Goal: Transaction & Acquisition: Purchase product/service

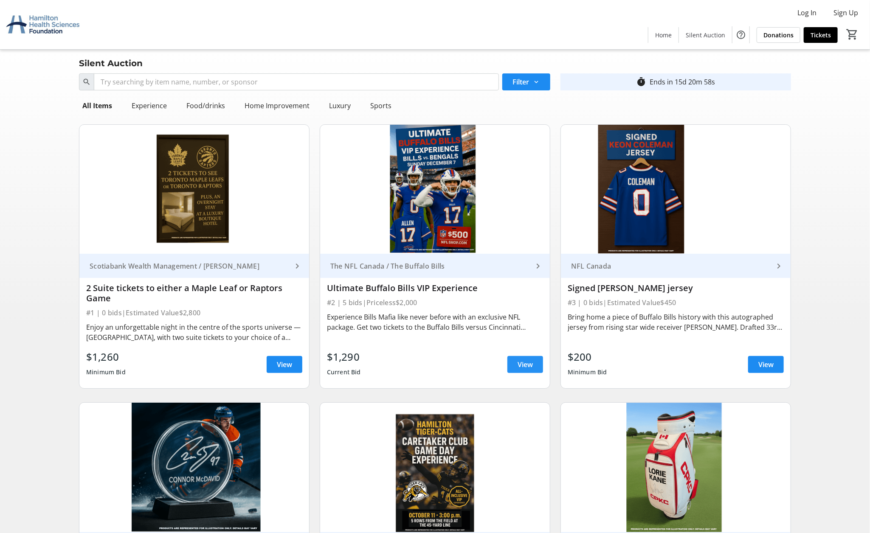
click at [522, 366] on span "View" at bounding box center [525, 365] width 15 height 10
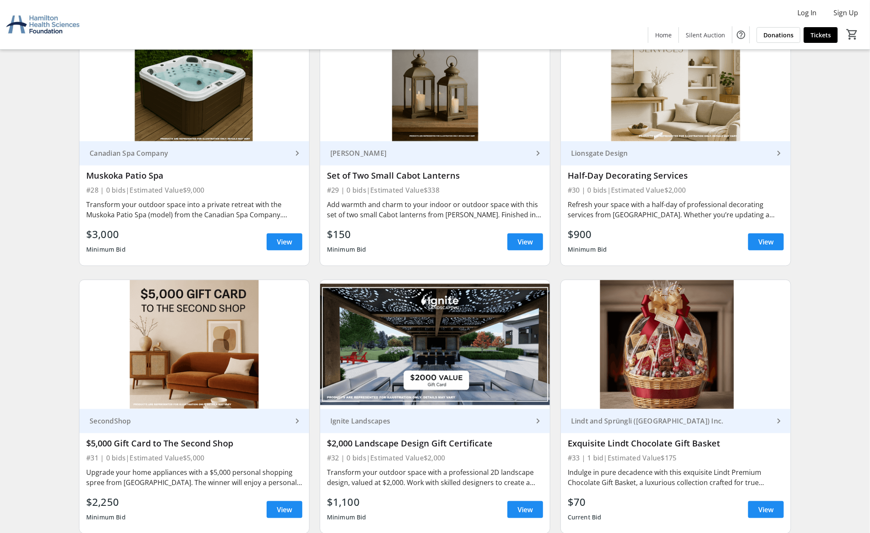
scroll to position [2575, 0]
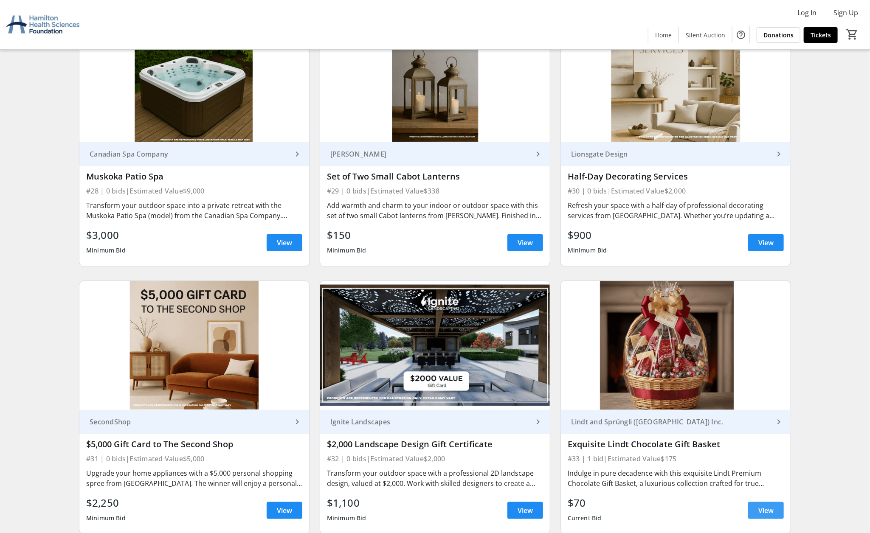
click at [753, 501] on span at bounding box center [766, 511] width 36 height 20
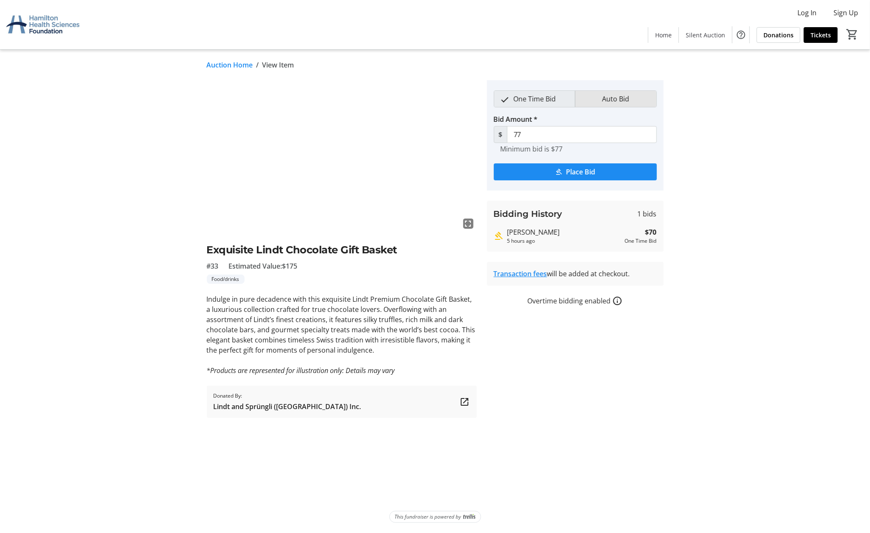
click at [593, 99] on mat-pseudo-checkbox "button" at bounding box center [594, 100] width 8 height 8
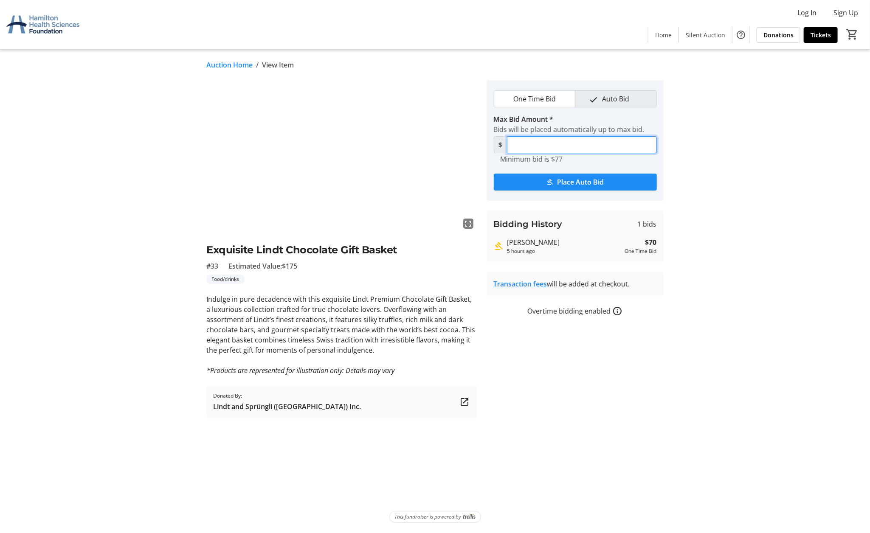
click at [540, 148] on input "Max Bid Amount *" at bounding box center [582, 144] width 150 height 17
type input "125"
click at [555, 176] on span "submit" at bounding box center [575, 182] width 163 height 20
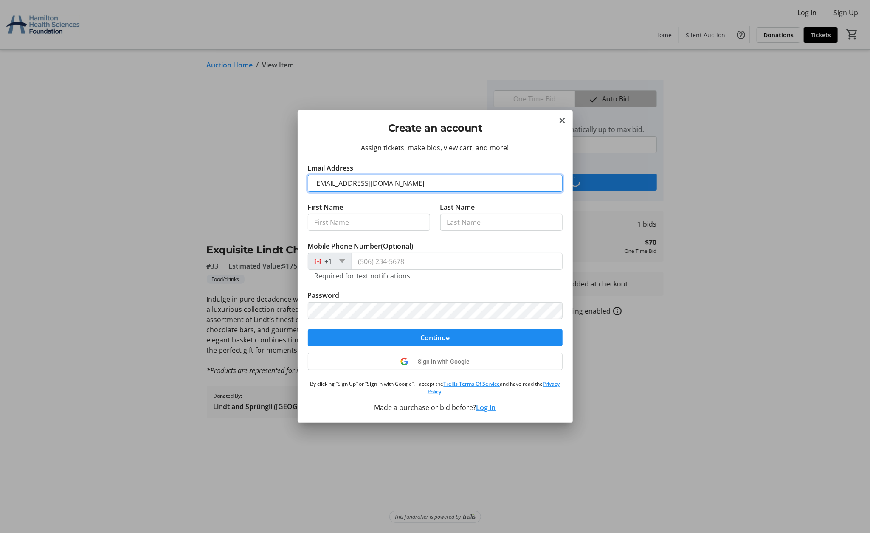
type input "[EMAIL_ADDRESS][DOMAIN_NAME]"
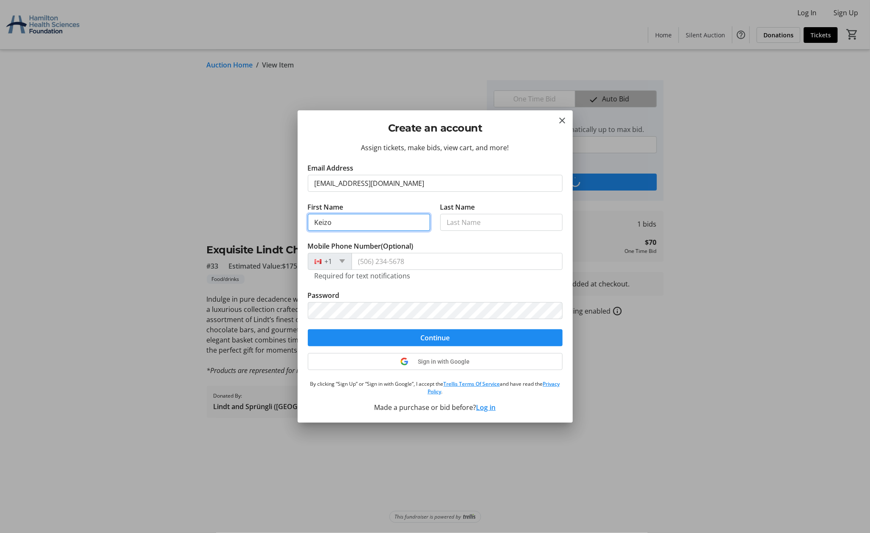
type input "Keizo"
type input "Marui"
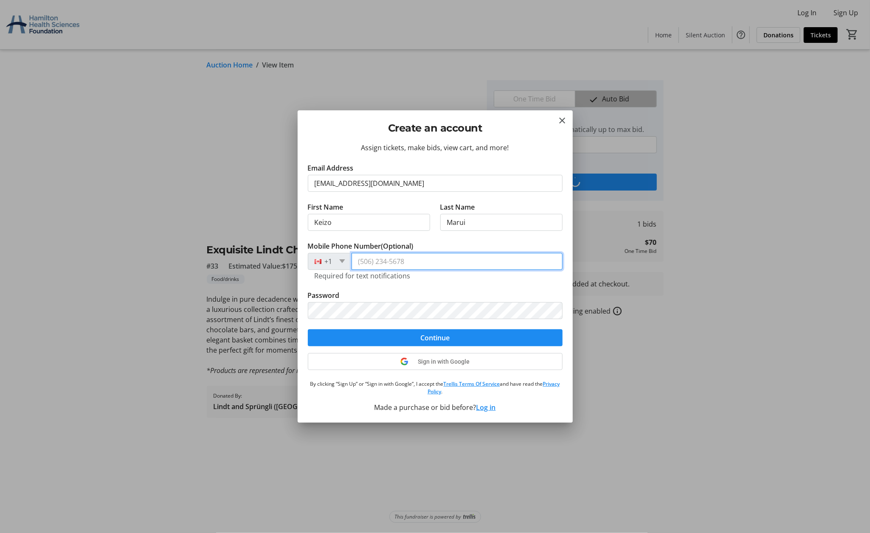
type input "1"
type input "[PHONE_NUMBER]"
click at [520, 339] on span "submit" at bounding box center [435, 338] width 255 height 20
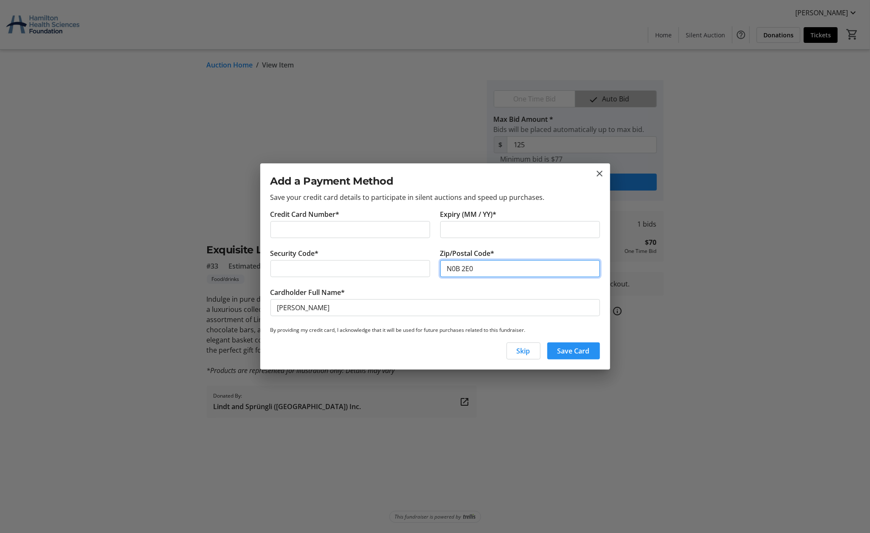
type input "N0B 2E0"
click at [579, 354] on span "Save Card" at bounding box center [573, 351] width 32 height 10
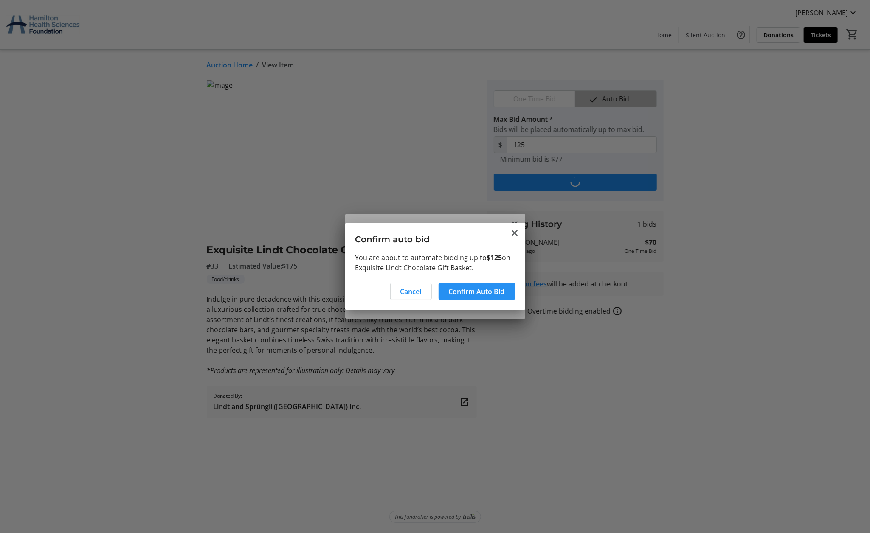
click at [491, 293] on span "Confirm Auto Bid" at bounding box center [477, 292] width 56 height 10
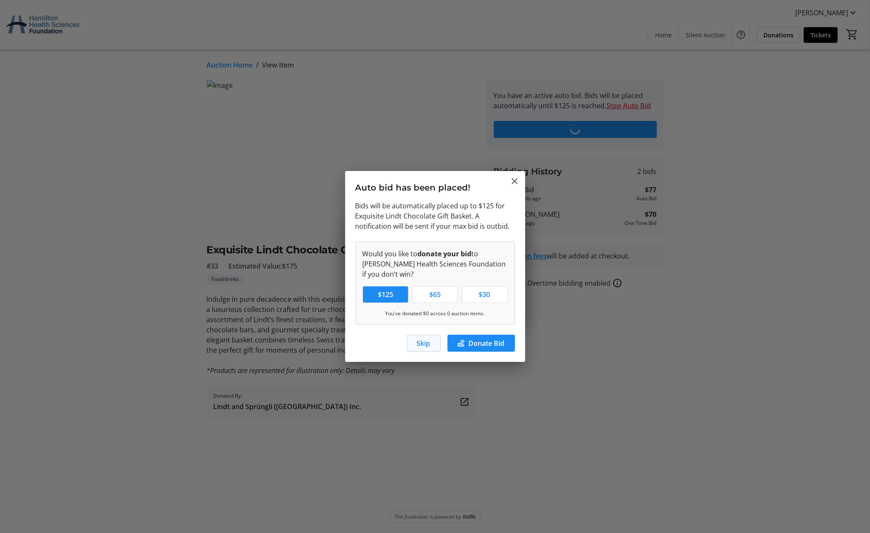
click at [425, 340] on span "Skip" at bounding box center [424, 343] width 14 height 10
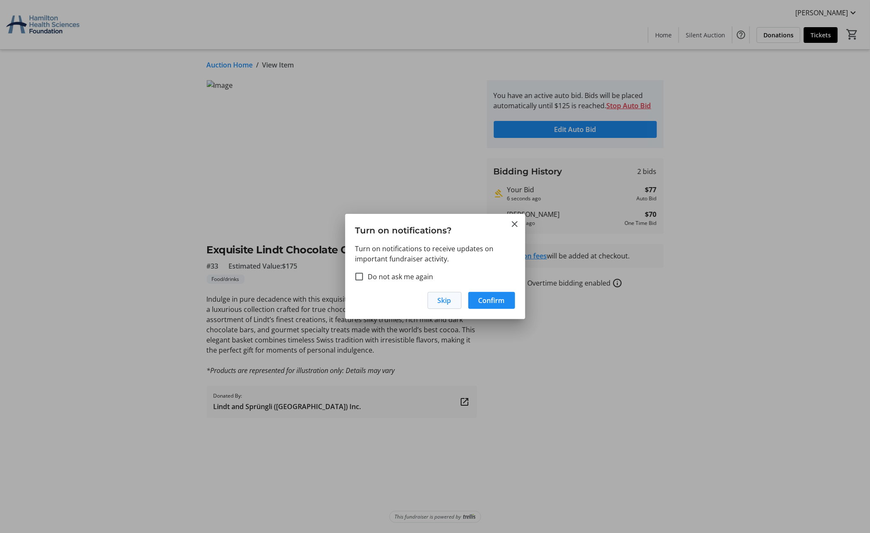
click at [441, 302] on span "Skip" at bounding box center [445, 301] width 14 height 10
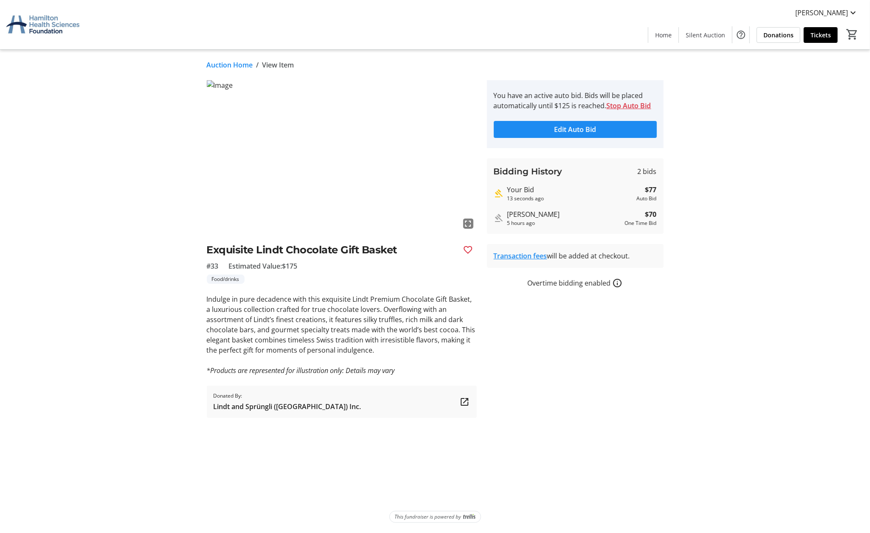
click at [233, 68] on link "Auction Home" at bounding box center [230, 65] width 46 height 10
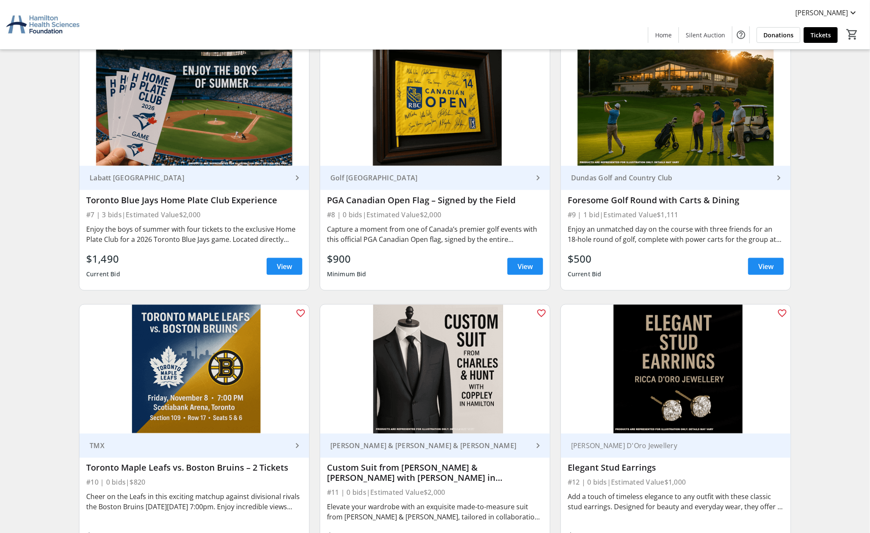
scroll to position [645, 0]
click at [271, 262] on span at bounding box center [285, 266] width 36 height 20
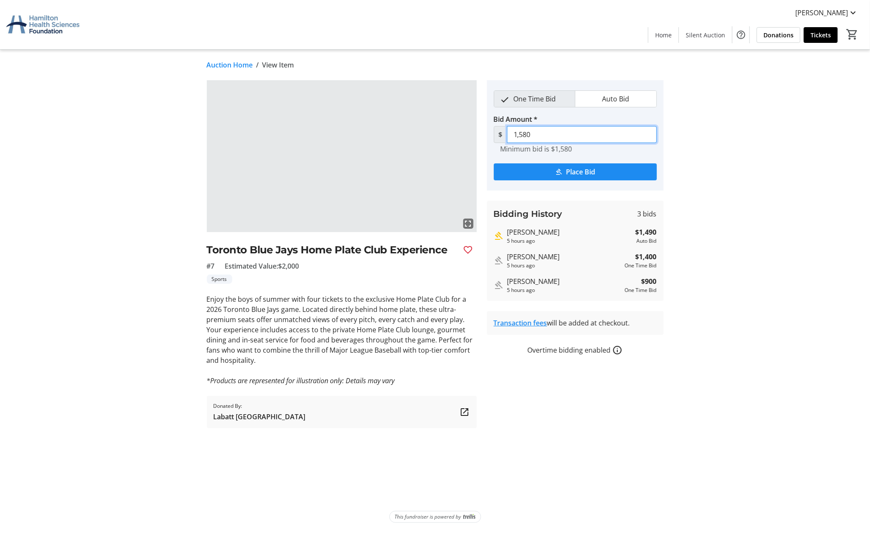
click at [534, 135] on input "1,580" at bounding box center [582, 134] width 150 height 17
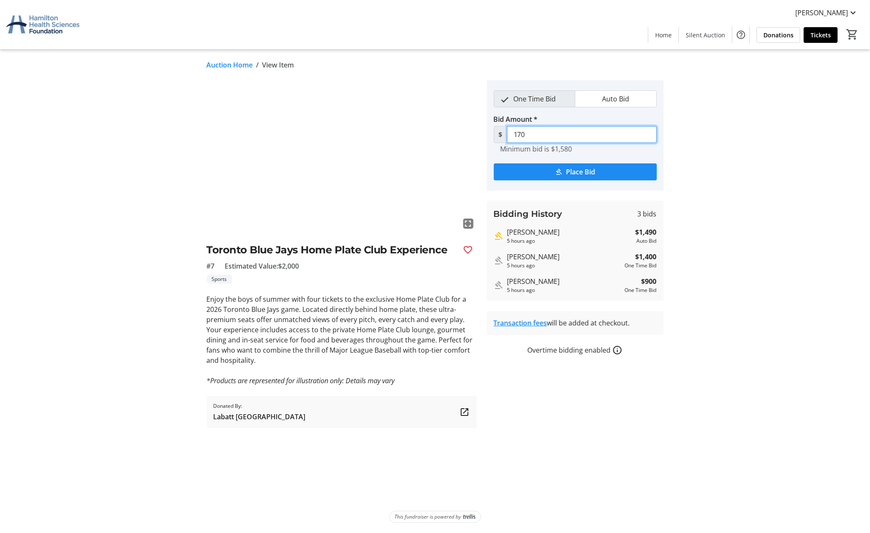
type input "1,700"
click at [569, 169] on span "Place Bid" at bounding box center [580, 172] width 29 height 10
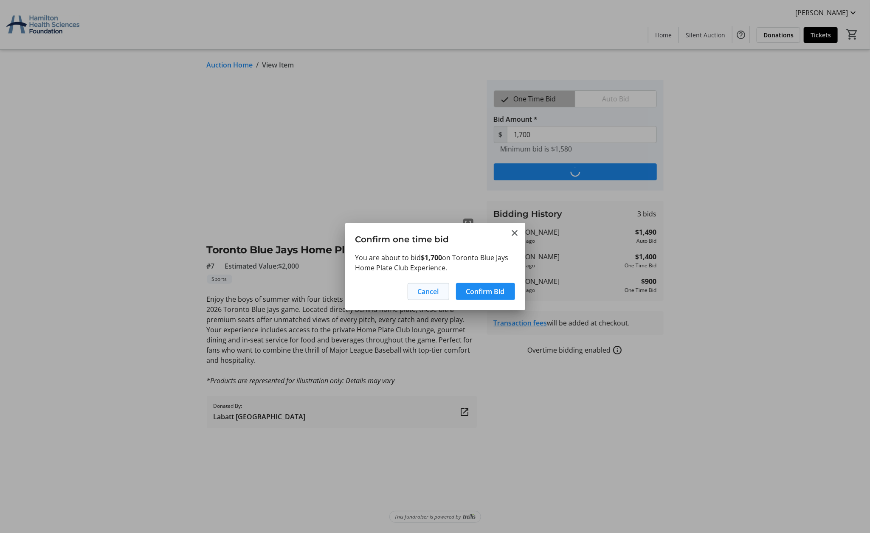
click at [432, 291] on span "Cancel" at bounding box center [428, 292] width 21 height 10
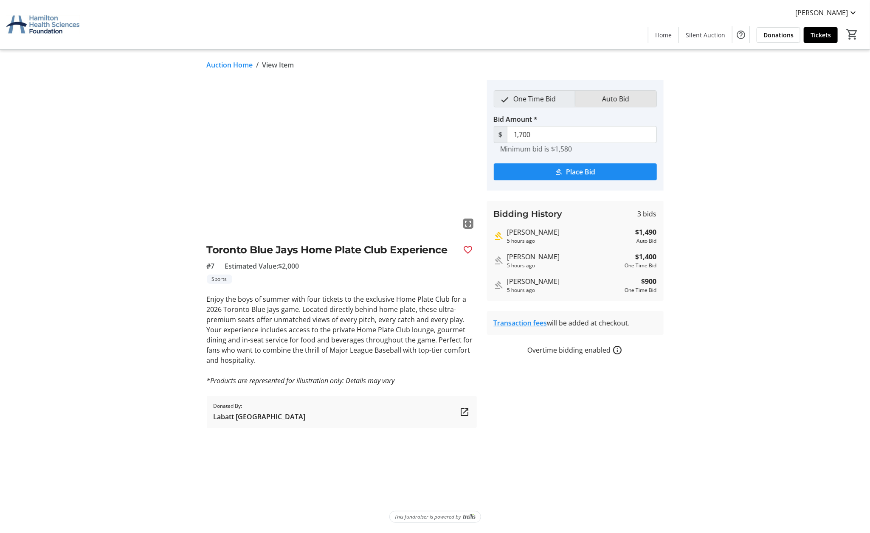
click at [630, 96] on span "Auto Bid" at bounding box center [615, 99] width 37 height 16
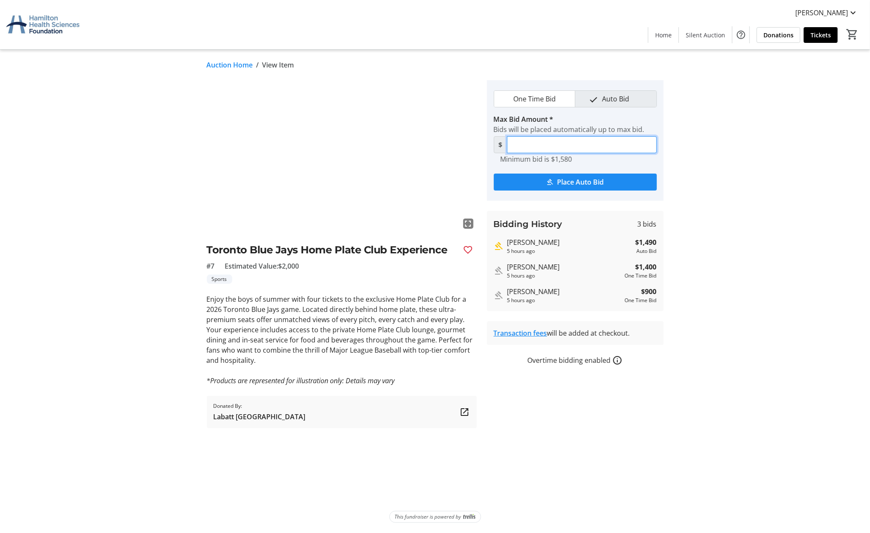
click at [566, 149] on input "Max Bid Amount *" at bounding box center [582, 144] width 150 height 17
type input "1,750"
click at [536, 181] on span "submit" at bounding box center [575, 182] width 163 height 20
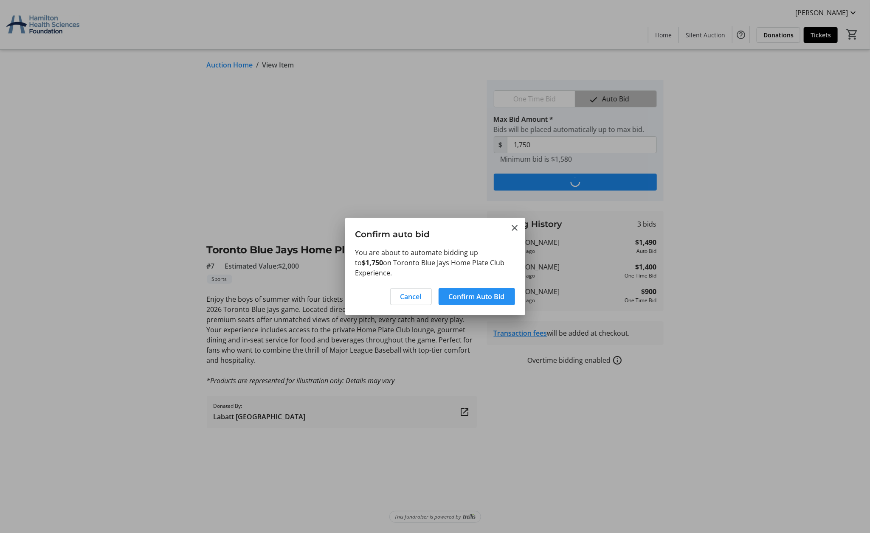
click at [467, 292] on span "Confirm Auto Bid" at bounding box center [477, 297] width 56 height 10
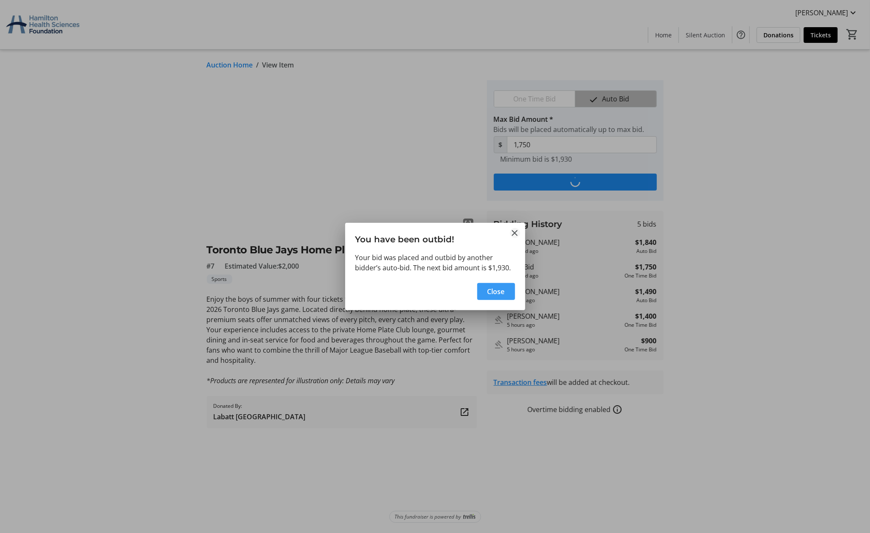
click at [516, 235] on mat-icon "Close" at bounding box center [515, 233] width 10 height 10
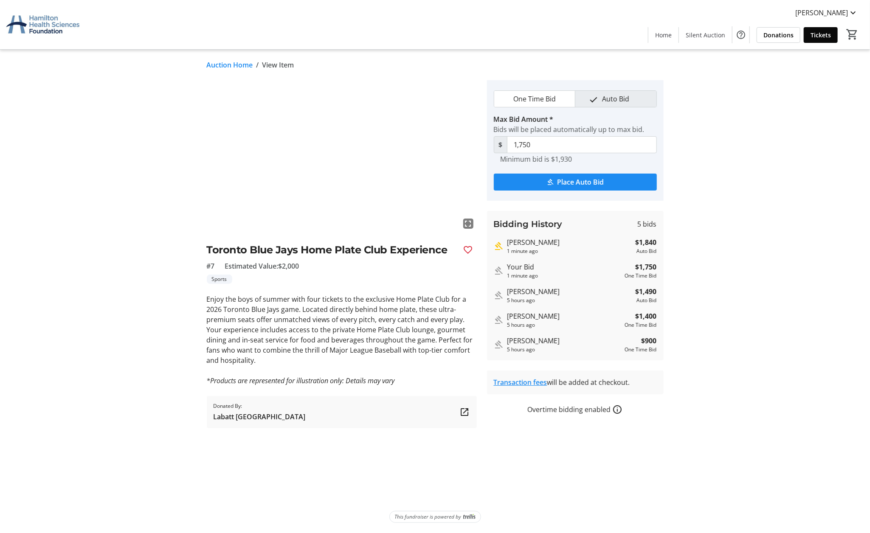
click at [822, 32] on span "Tickets" at bounding box center [821, 35] width 20 height 9
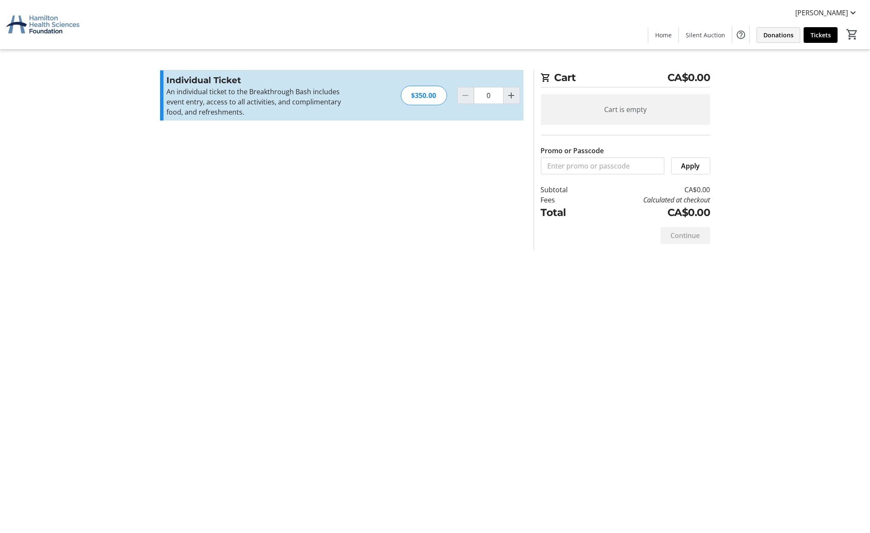
click at [774, 32] on span "Donations" at bounding box center [778, 35] width 30 height 9
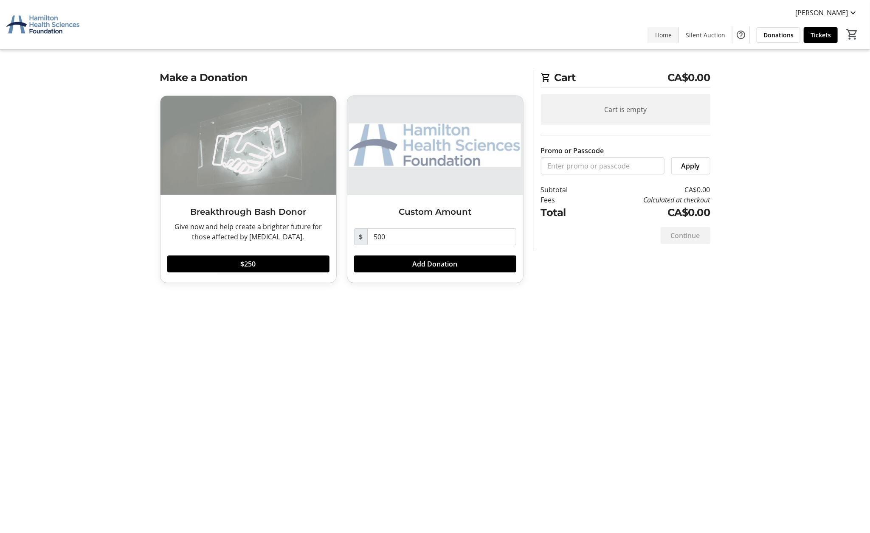
click at [670, 36] on span "Home" at bounding box center [663, 35] width 17 height 9
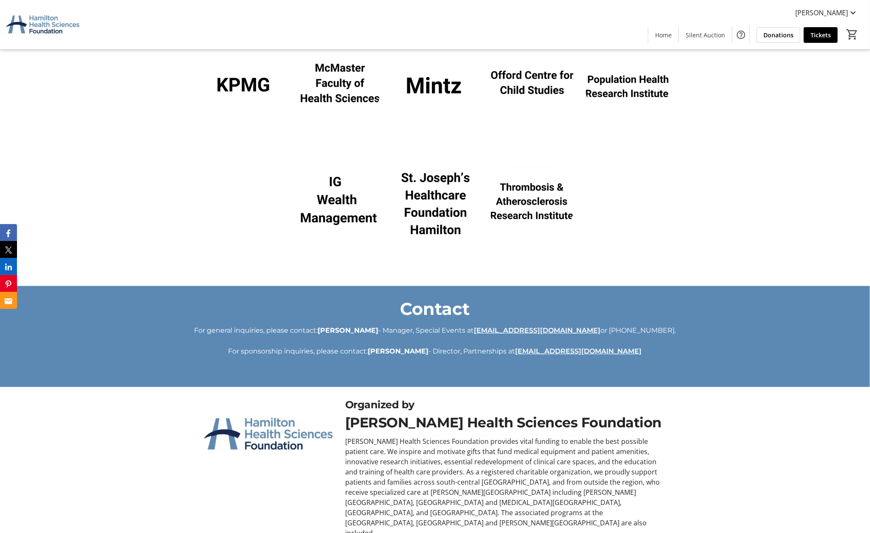
scroll to position [2341, 0]
